Goal: Task Accomplishment & Management: Manage account settings

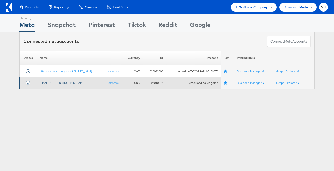
click at [63, 83] on link "[EMAIL_ADDRESS][DOMAIN_NAME]" at bounding box center [62, 83] width 45 height 4
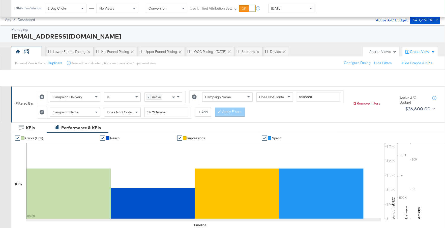
scroll to position [236, 0]
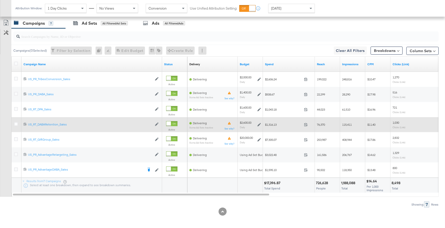
click at [259, 123] on icon at bounding box center [260, 125] width 4 height 4
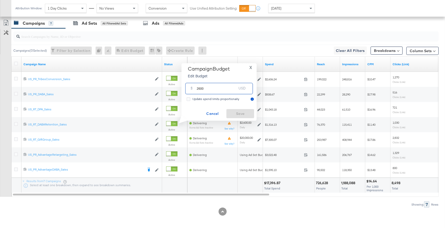
drag, startPoint x: 207, startPoint y: 89, endPoint x: 193, endPoint y: 89, distance: 13.9
click at [193, 89] on div "$ 2600 USD" at bounding box center [219, 88] width 68 height 11
type input "3500"
click at [238, 115] on span "Save" at bounding box center [241, 114] width 24 height 6
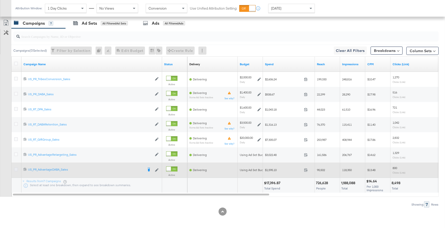
click at [15, 169] on icon at bounding box center [16, 170] width 4 height 4
click at [0, 0] on input "checkbox" at bounding box center [0, 0] width 0 height 0
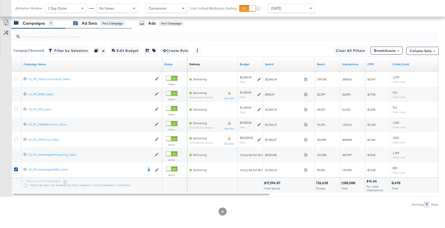
click at [88, 24] on div "Ad Sets" at bounding box center [89, 23] width 15 height 6
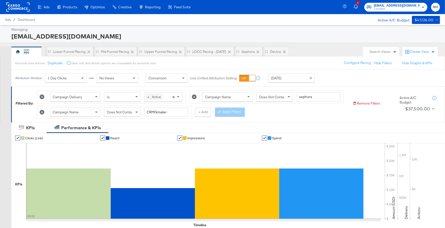
scroll to position [145, 0]
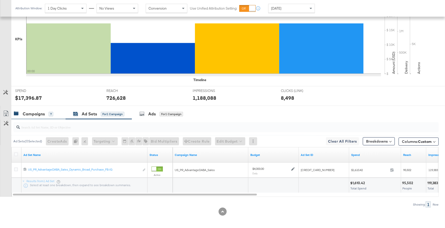
click at [45, 115] on div "Campaigns 7" at bounding box center [33, 114] width 39 height 6
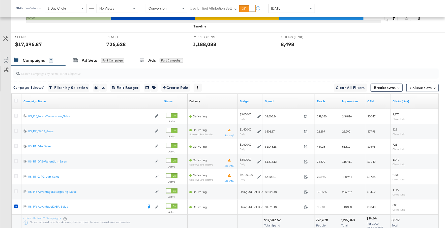
scroll to position [236, 0]
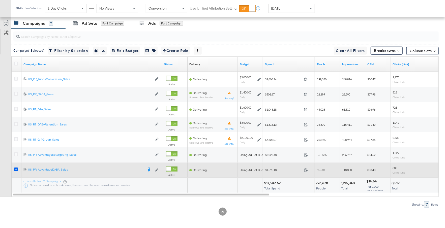
click at [15, 168] on icon at bounding box center [16, 170] width 4 height 4
click at [0, 0] on input "checkbox" at bounding box center [0, 0] width 0 height 0
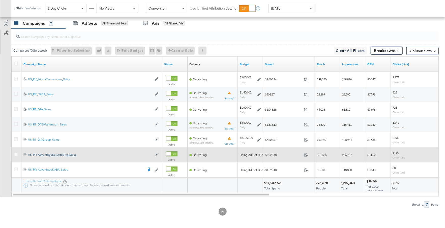
scroll to position [0, 0]
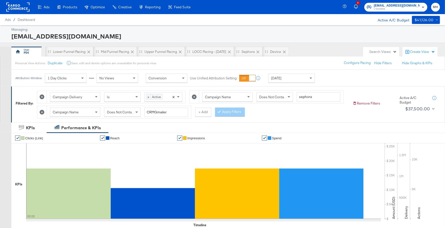
click at [23, 8] on rect at bounding box center [17, 7] width 23 height 9
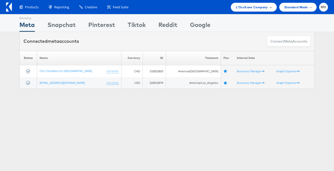
click at [267, 7] on div "L'Occitane Company" at bounding box center [254, 7] width 36 height 5
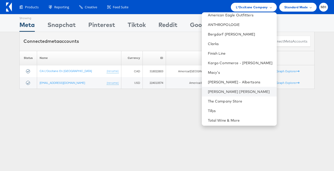
scroll to position [1, 0]
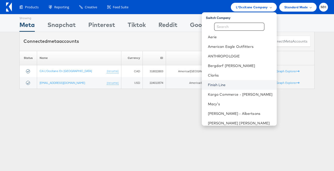
click at [236, 83] on link "Finish Line" at bounding box center [240, 85] width 65 height 5
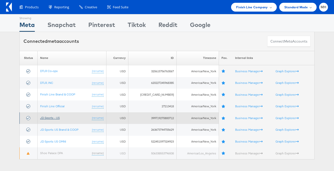
click at [51, 118] on link "JD Sports - US" at bounding box center [50, 118] width 20 height 4
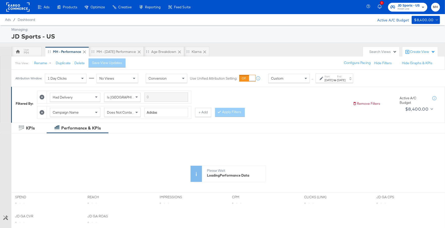
click at [346, 79] on div "[DATE]" at bounding box center [341, 80] width 8 height 4
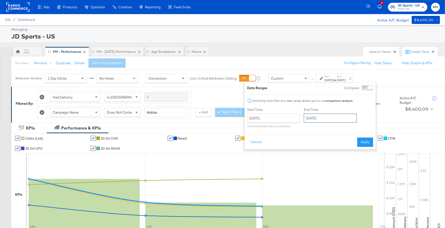
click at [330, 119] on input "[DATE]" at bounding box center [330, 118] width 53 height 9
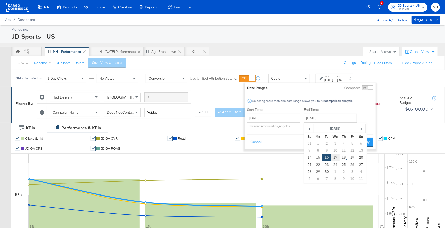
click at [335, 157] on td "17" at bounding box center [335, 157] width 9 height 7
type input "[DATE]"
click at [369, 142] on button "Apply" at bounding box center [366, 142] width 16 height 9
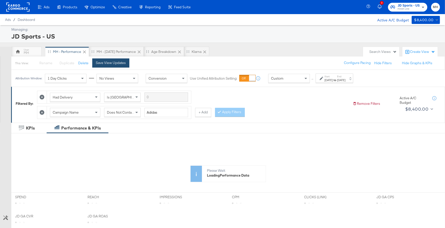
click at [120, 61] on div "Save View Updates" at bounding box center [111, 63] width 30 height 5
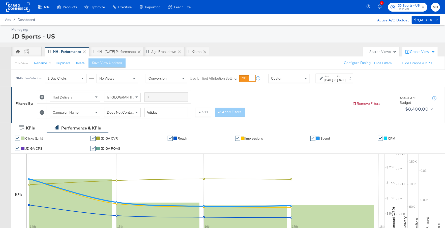
scroll to position [266, 0]
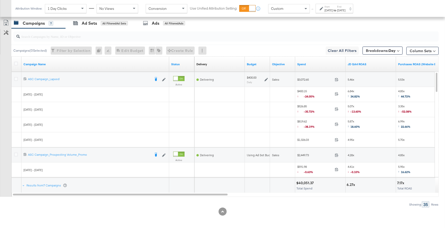
click at [325, 60] on div "Spend" at bounding box center [320, 64] width 50 height 8
click at [363, 62] on link "JD GA4 ROAS" at bounding box center [371, 64] width 46 height 4
click at [16, 77] on icon at bounding box center [16, 79] width 4 height 4
click at [0, 0] on input "checkbox" at bounding box center [0, 0] width 0 height 0
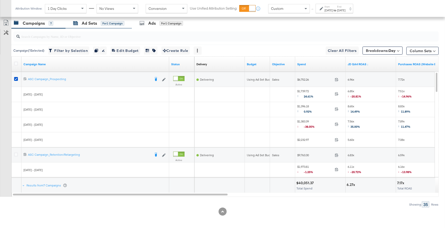
click at [81, 24] on div "Ad Sets for 1 Campaign" at bounding box center [98, 23] width 51 height 6
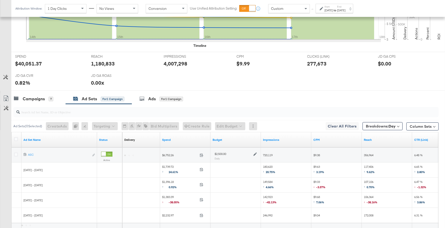
scroll to position [235, 0]
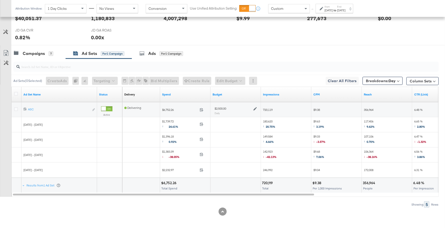
click at [255, 107] on icon at bounding box center [256, 109] width 4 height 4
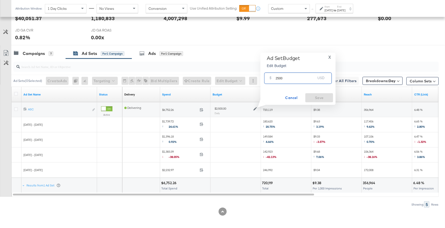
drag, startPoint x: 285, startPoint y: 78, endPoint x: 271, endPoint y: 78, distance: 14.4
click at [271, 78] on div "$ 2500 USD" at bounding box center [298, 78] width 68 height 11
click at [285, 78] on input "4500" at bounding box center [296, 76] width 40 height 11
drag, startPoint x: 284, startPoint y: 80, endPoint x: 272, endPoint y: 79, distance: 12.9
click at [272, 79] on div "$ 4500 USD" at bounding box center [298, 78] width 68 height 11
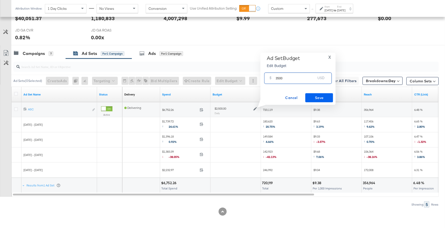
type input "3500"
click at [314, 98] on span "Save" at bounding box center [320, 98] width 24 height 6
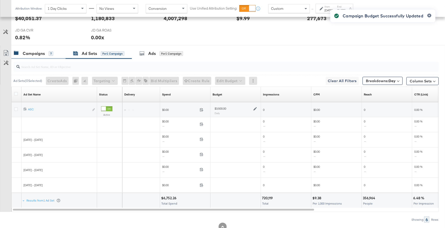
click at [42, 52] on div "Campaigns" at bounding box center [34, 54] width 22 height 6
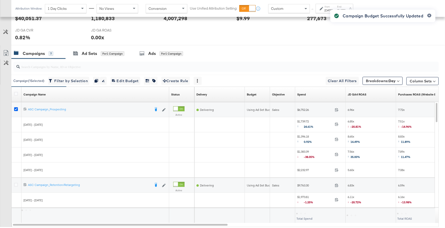
click at [17, 107] on icon at bounding box center [16, 109] width 4 height 4
click at [0, 0] on input "checkbox" at bounding box center [0, 0] width 0 height 0
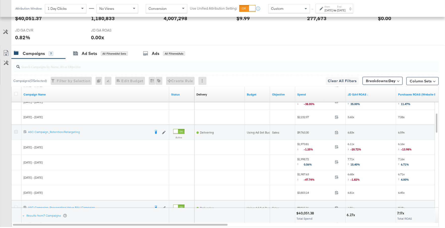
click at [17, 131] on icon at bounding box center [16, 132] width 4 height 4
click at [0, 0] on input "checkbox" at bounding box center [0, 0] width 0 height 0
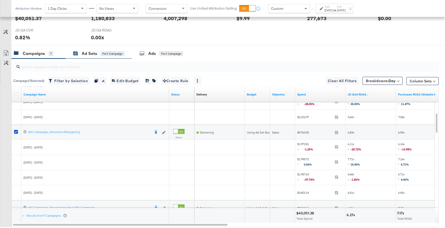
click at [107, 54] on div "for 1 Campaign" at bounding box center [112, 53] width 23 height 5
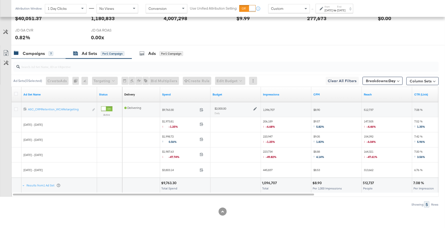
click at [48, 56] on div "Campaigns 7" at bounding box center [38, 53] width 54 height 11
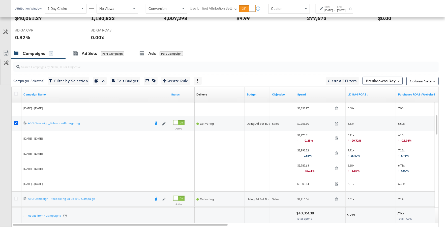
click at [16, 121] on icon at bounding box center [16, 123] width 4 height 4
click at [0, 0] on input "checkbox" at bounding box center [0, 0] width 0 height 0
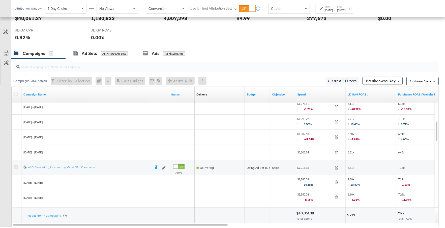
click at [15, 166] on icon at bounding box center [16, 168] width 4 height 4
click at [0, 0] on input "checkbox" at bounding box center [0, 0] width 0 height 0
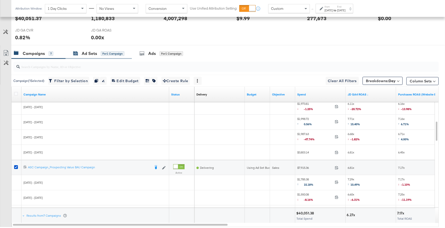
click at [88, 55] on div "Ad Sets" at bounding box center [89, 54] width 15 height 6
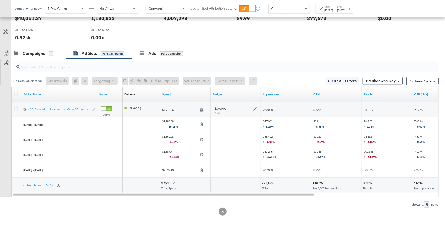
click at [255, 108] on icon at bounding box center [256, 109] width 4 height 4
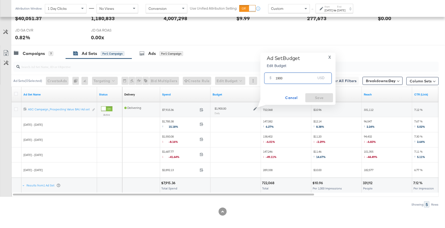
drag, startPoint x: 284, startPoint y: 79, endPoint x: 273, endPoint y: 79, distance: 11.6
click at [273, 79] on div "$ 1900 USD" at bounding box center [298, 78] width 68 height 11
type input "2500"
click at [320, 98] on span "Save" at bounding box center [320, 98] width 24 height 6
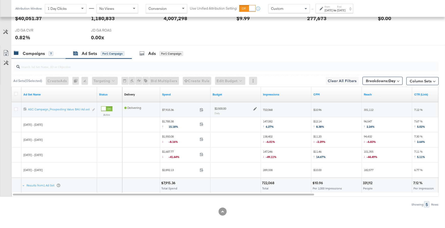
click at [36, 54] on div "Campaigns" at bounding box center [34, 54] width 22 height 6
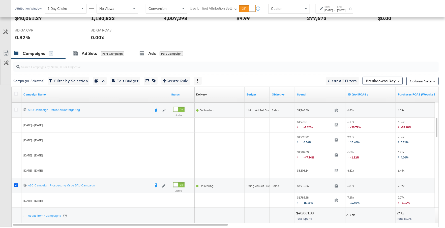
click at [16, 184] on icon at bounding box center [16, 186] width 4 height 4
click at [0, 0] on input "checkbox" at bounding box center [0, 0] width 0 height 0
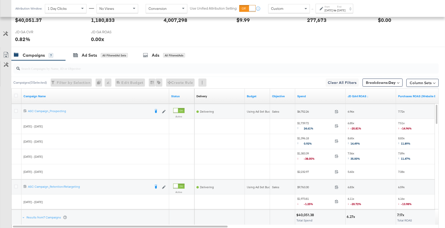
scroll to position [231, 0]
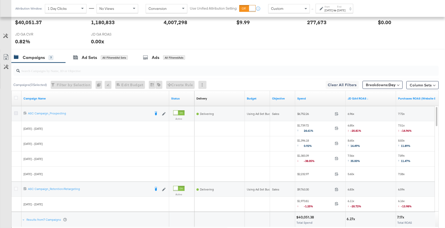
click at [15, 112] on icon at bounding box center [16, 114] width 4 height 4
click at [0, 0] on input "checkbox" at bounding box center [0, 0] width 0 height 0
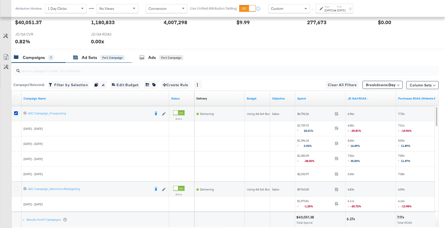
click at [79, 58] on div "Ad Sets for 1 Campaign" at bounding box center [98, 58] width 51 height 6
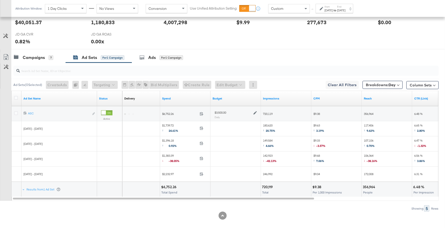
click at [257, 112] on div "$3,500.00 Daily" at bounding box center [236, 114] width 46 height 12
click at [256, 112] on icon at bounding box center [256, 113] width 4 height 4
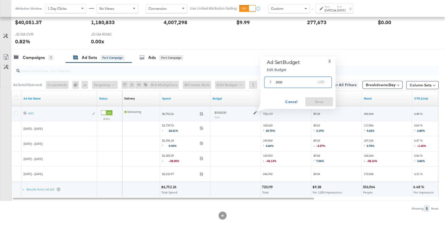
drag, startPoint x: 285, startPoint y: 82, endPoint x: 274, endPoint y: 82, distance: 10.6
click at [274, 82] on div "$ 3500 USD" at bounding box center [298, 82] width 68 height 11
type input "3000"
click at [313, 103] on span "Save" at bounding box center [320, 102] width 24 height 6
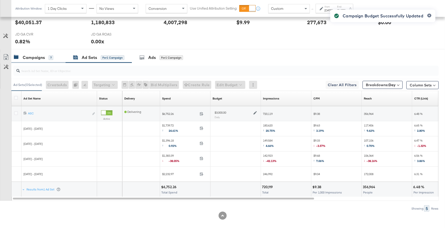
click at [34, 61] on div "Campaigns 7" at bounding box center [38, 57] width 54 height 11
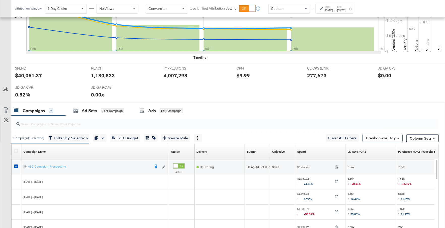
scroll to position [0, 0]
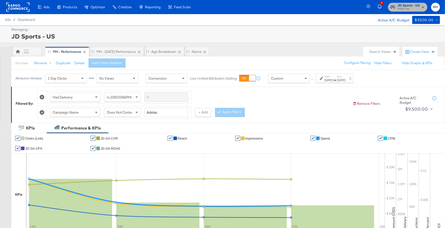
click at [402, 8] on span "Finish Line" at bounding box center [409, 9] width 22 height 4
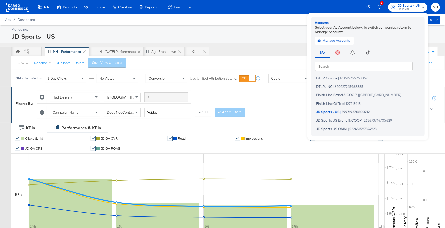
click at [295, 35] on div "JD Sports - US" at bounding box center [225, 36] width 428 height 9
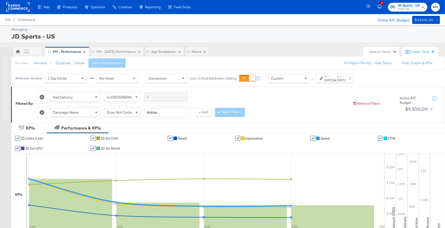
click at [406, 9] on span "Finish Line" at bounding box center [409, 9] width 22 height 4
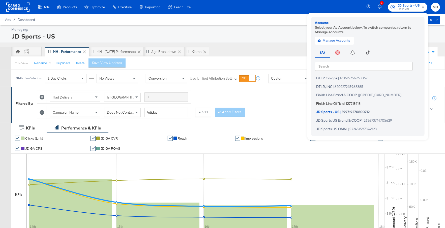
click at [344, 104] on span "Finish Line Official" at bounding box center [330, 103] width 29 height 4
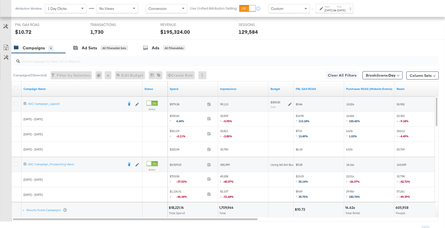
scroll to position [255, 0]
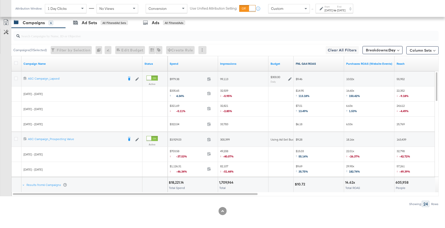
click at [322, 62] on link "FNL GA4 ROAS" at bounding box center [319, 64] width 46 height 4
click at [346, 9] on div "[DATE]" at bounding box center [341, 10] width 8 height 4
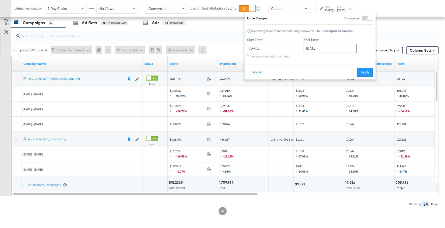
click at [327, 47] on input "[DATE]" at bounding box center [330, 48] width 53 height 9
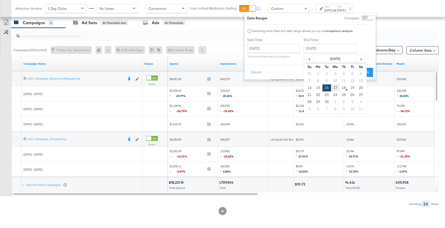
click at [337, 86] on td "17" at bounding box center [335, 88] width 9 height 7
type input "[DATE]"
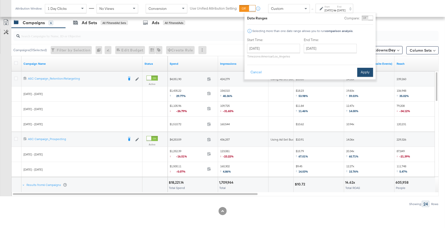
click at [364, 70] on button "Apply" at bounding box center [366, 72] width 16 height 9
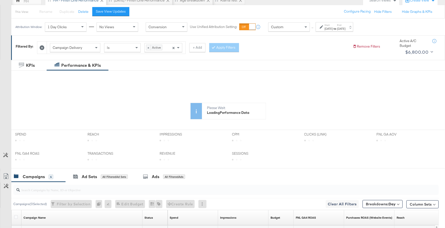
scroll to position [0, 0]
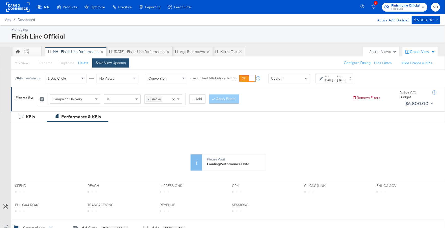
click at [117, 63] on div "Save View Updates" at bounding box center [111, 63] width 30 height 5
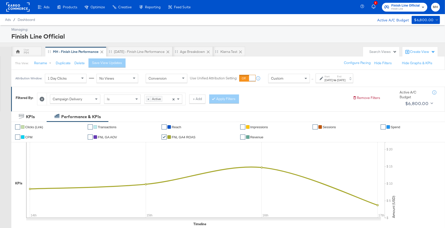
scroll to position [255, 0]
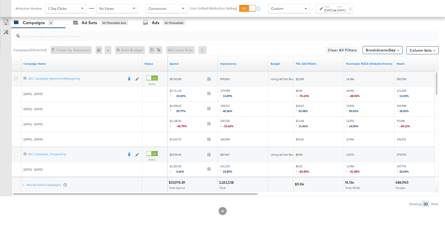
click at [15, 77] on icon at bounding box center [16, 79] width 4 height 4
click at [0, 0] on input "checkbox" at bounding box center [0, 0] width 0 height 0
click at [14, 155] on label at bounding box center [16, 154] width 4 height 4
click at [0, 0] on input "checkbox" at bounding box center [0, 0] width 0 height 0
click at [86, 21] on div "Ad Sets" at bounding box center [89, 23] width 15 height 6
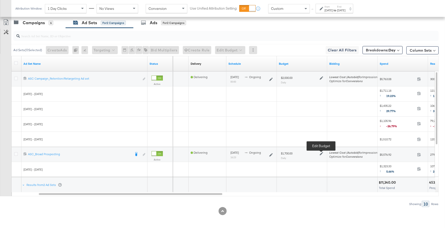
click at [322, 153] on icon at bounding box center [322, 154] width 4 height 4
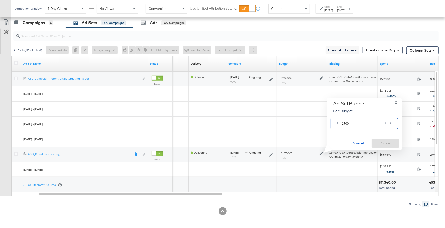
drag, startPoint x: 353, startPoint y: 124, endPoint x: 340, endPoint y: 124, distance: 13.4
click at [340, 124] on div "$ 1700 USD" at bounding box center [365, 123] width 68 height 11
type input "2400"
click at [389, 146] on button "Save" at bounding box center [386, 143] width 28 height 9
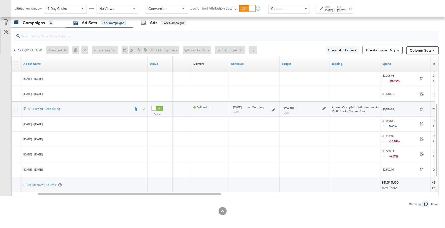
click at [36, 25] on div "Campaigns 6" at bounding box center [38, 22] width 54 height 11
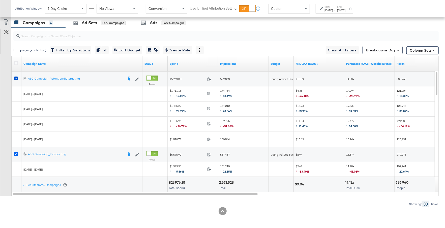
click at [14, 153] on icon at bounding box center [16, 154] width 4 height 4
click at [0, 0] on input "checkbox" at bounding box center [0, 0] width 0 height 0
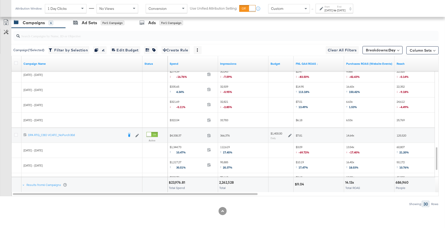
click at [289, 134] on icon at bounding box center [290, 136] width 4 height 4
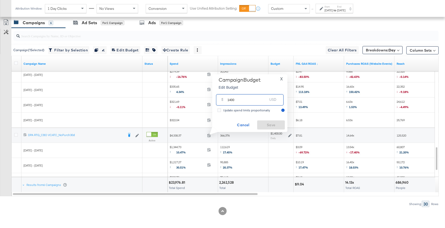
drag, startPoint x: 239, startPoint y: 100, endPoint x: 221, endPoint y: 99, distance: 18.4
click at [221, 99] on div "$ 1400 USD" at bounding box center [250, 99] width 68 height 11
type input "800"
click at [261, 126] on span "Save" at bounding box center [271, 125] width 24 height 6
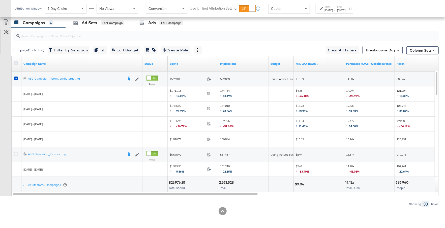
click at [14, 61] on icon at bounding box center [16, 63] width 4 height 4
click at [0, 0] on input "checkbox" at bounding box center [0, 0] width 0 height 0
click at [14, 61] on icon at bounding box center [16, 63] width 4 height 4
click at [0, 0] on input "checkbox" at bounding box center [0, 0] width 0 height 0
click at [16, 77] on icon at bounding box center [16, 79] width 4 height 4
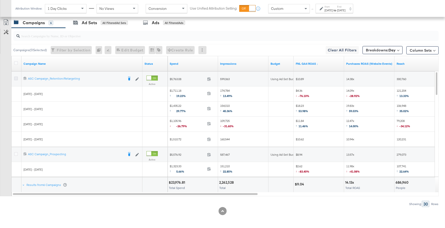
click at [0, 0] on input "checkbox" at bounding box center [0, 0] width 0 height 0
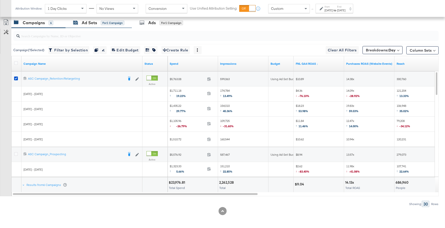
click at [86, 24] on div "Ad Sets" at bounding box center [89, 23] width 15 height 6
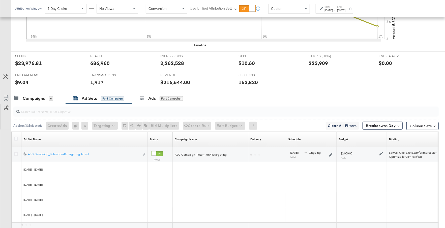
scroll to position [225, 0]
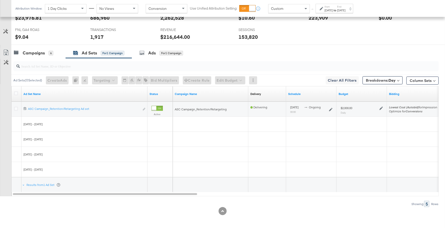
click at [381, 107] on icon at bounding box center [382, 109] width 4 height 4
drag, startPoint x: 411, startPoint y: 80, endPoint x: 398, endPoint y: 79, distance: 12.7
click at [397, 79] on div "$ 2000 USD" at bounding box center [425, 78] width 68 height 11
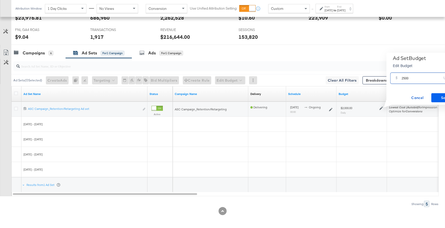
type input "2500"
click at [441, 96] on span "Save" at bounding box center [446, 98] width 24 height 6
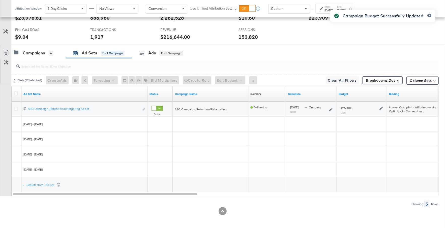
click at [52, 54] on div "6" at bounding box center [51, 53] width 5 height 5
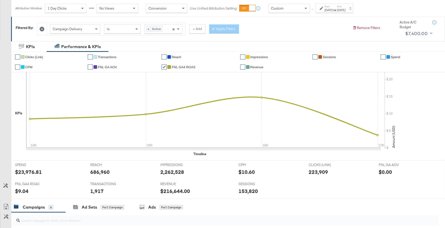
scroll to position [0, 0]
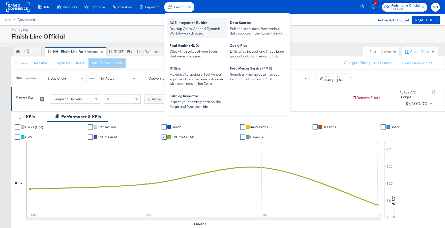
click at [191, 29] on div "Develop Cross-Channel Dynamic Workflows with ease." at bounding box center [198, 30] width 56 height 9
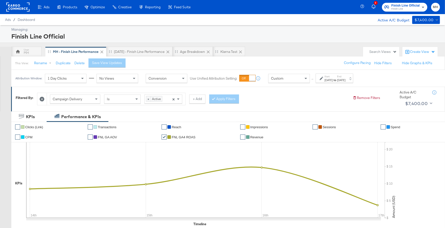
click at [26, 10] on rect at bounding box center [17, 7] width 23 height 9
